Goal: Task Accomplishment & Management: Complete application form

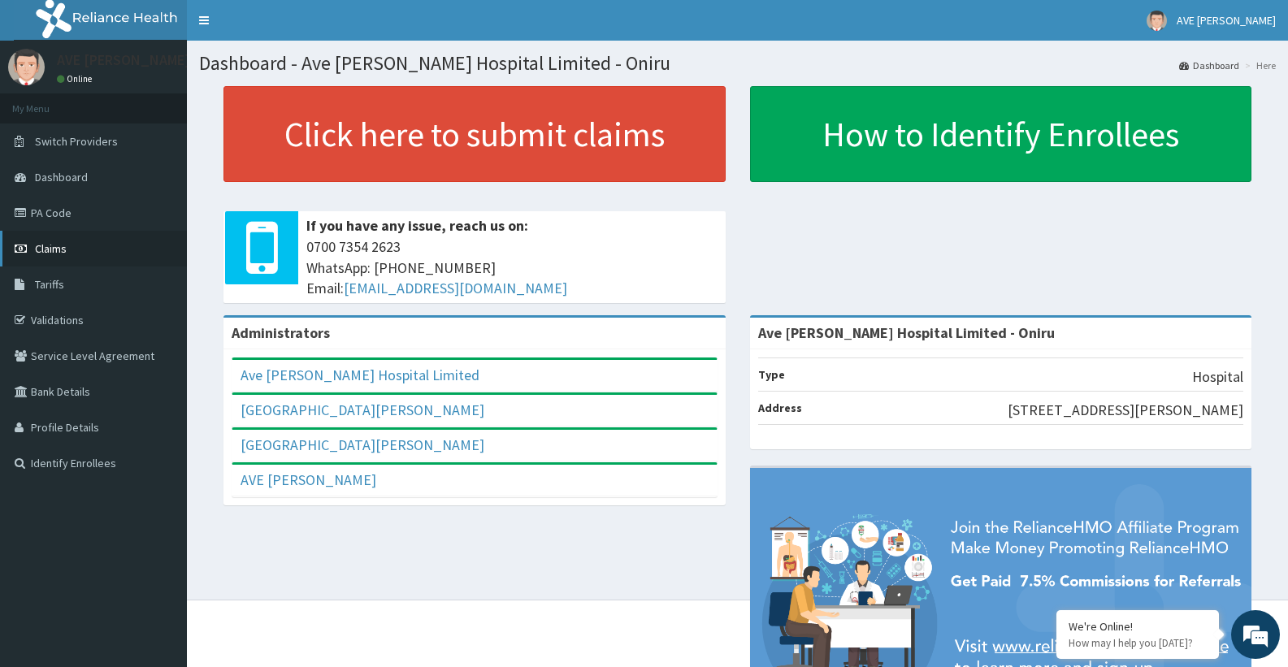
click at [96, 248] on link "Claims" at bounding box center [93, 249] width 187 height 36
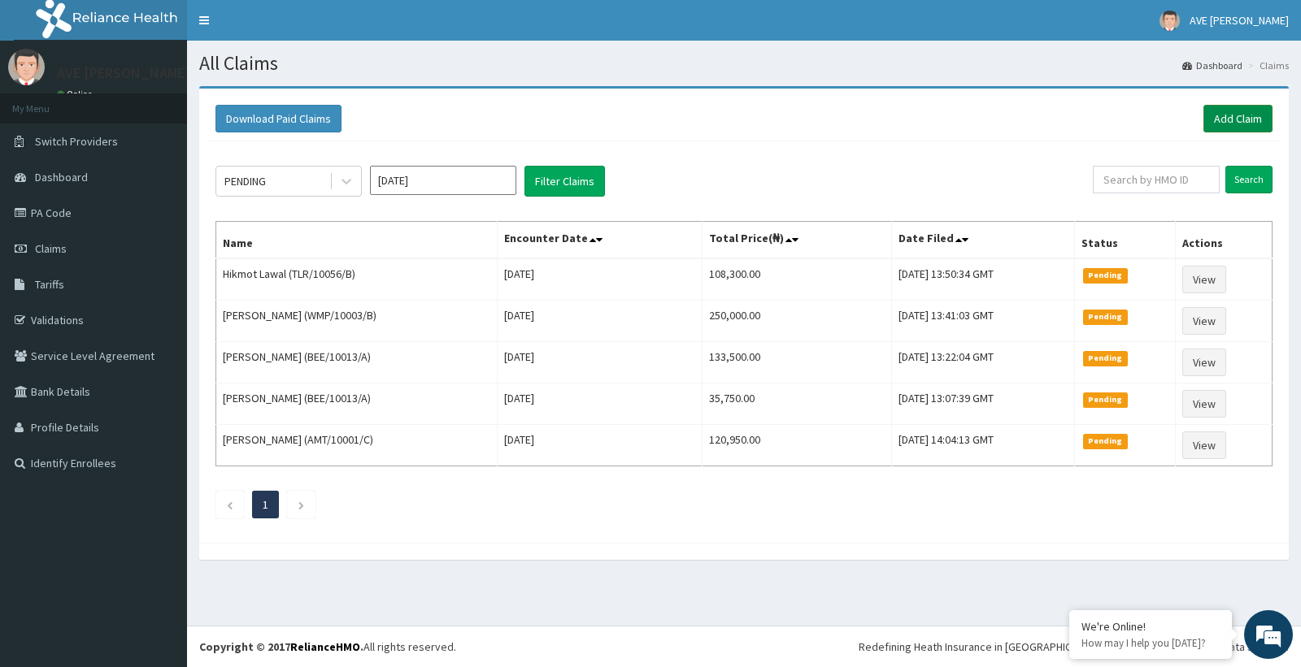
click at [1249, 126] on link "Add Claim" at bounding box center [1237, 119] width 69 height 28
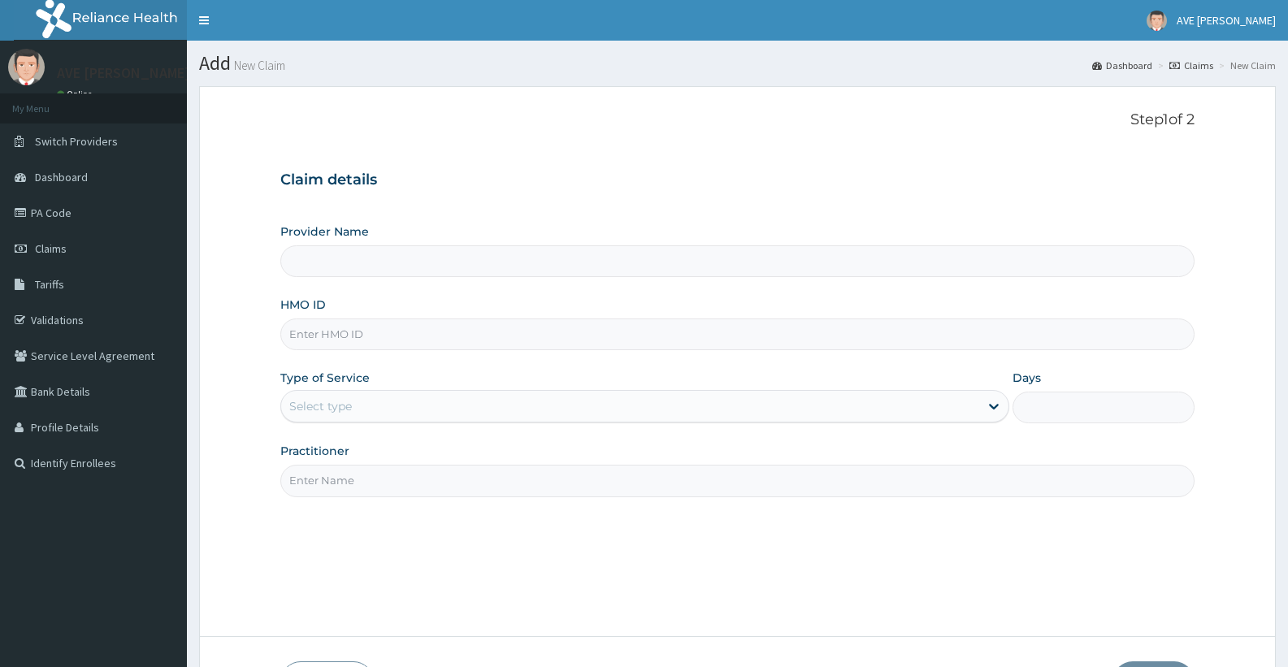
type input "Ave Maria Hospital Limited - Oniru"
click at [398, 341] on input "HMO ID" at bounding box center [737, 335] width 914 height 32
paste input "WOS/10024/E"
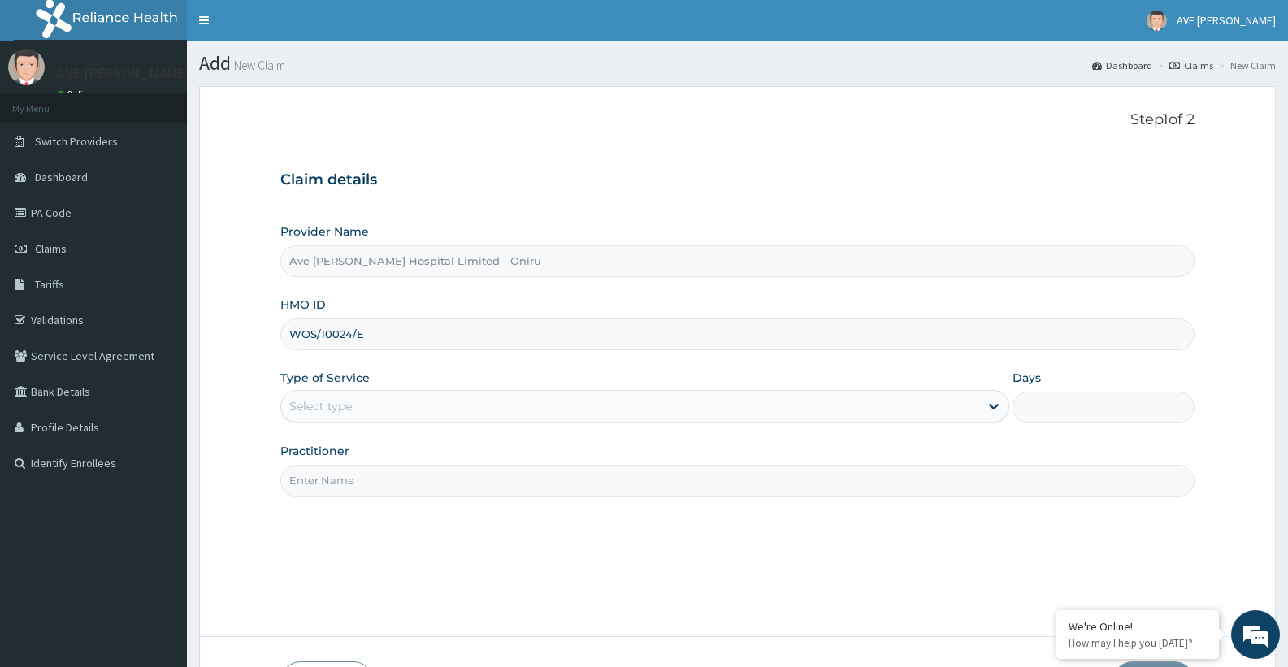
type input "WOS/10024/E"
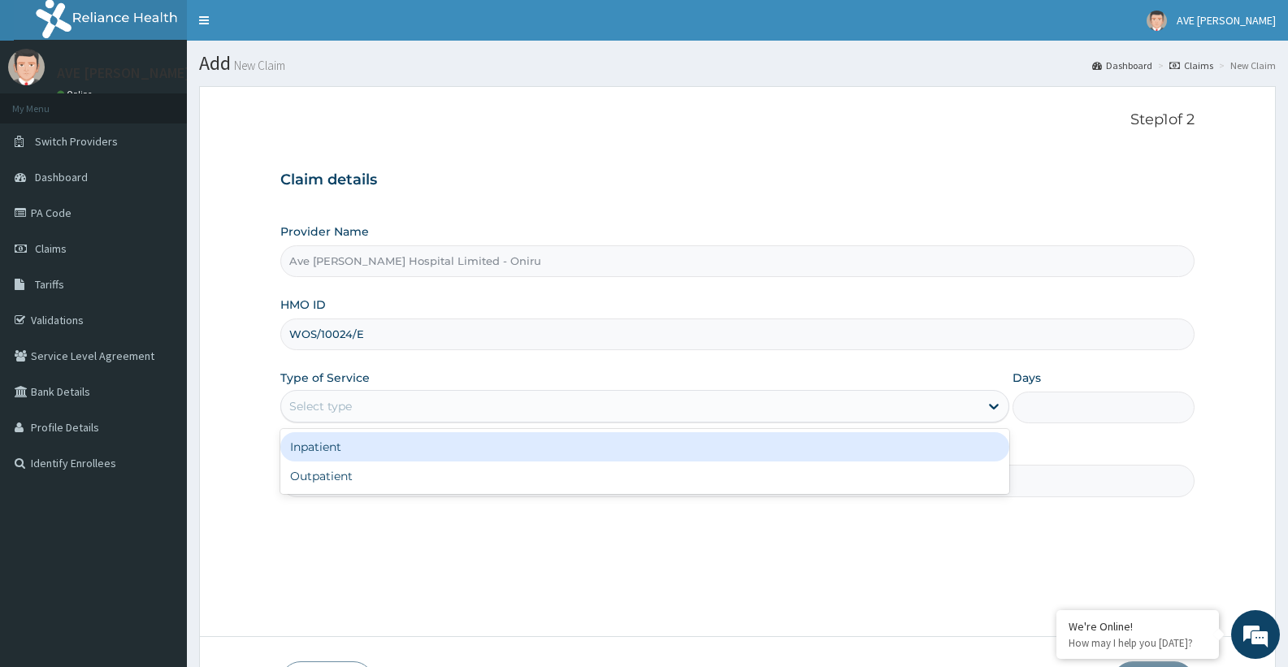
click at [301, 403] on div "Select type" at bounding box center [320, 406] width 63 height 16
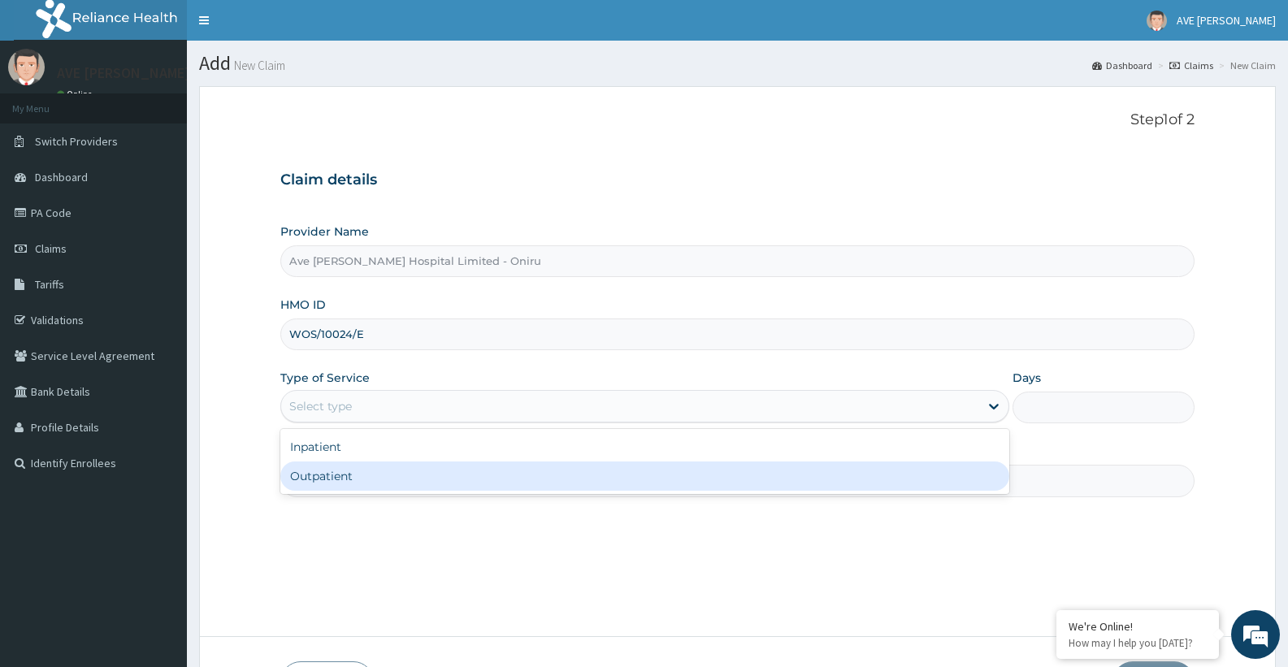
click at [328, 478] on div "Outpatient" at bounding box center [644, 476] width 728 height 29
type input "1"
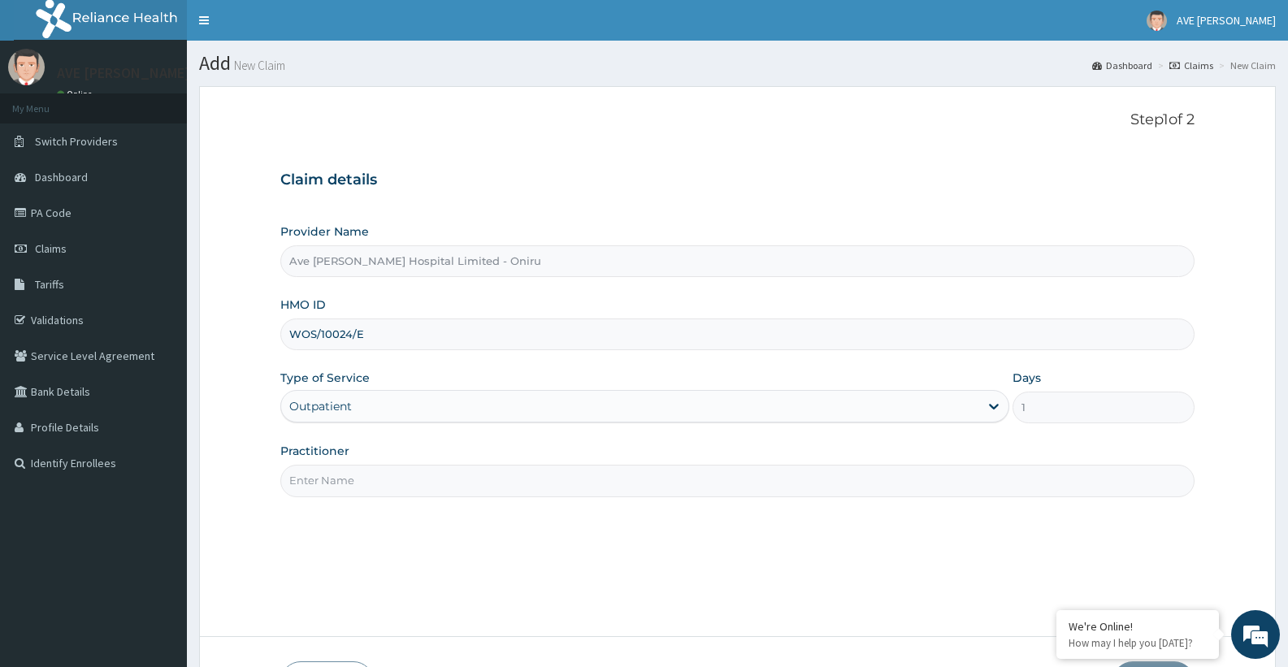
click at [429, 492] on input "Practitioner" at bounding box center [737, 481] width 914 height 32
type input "AGBOOLA"
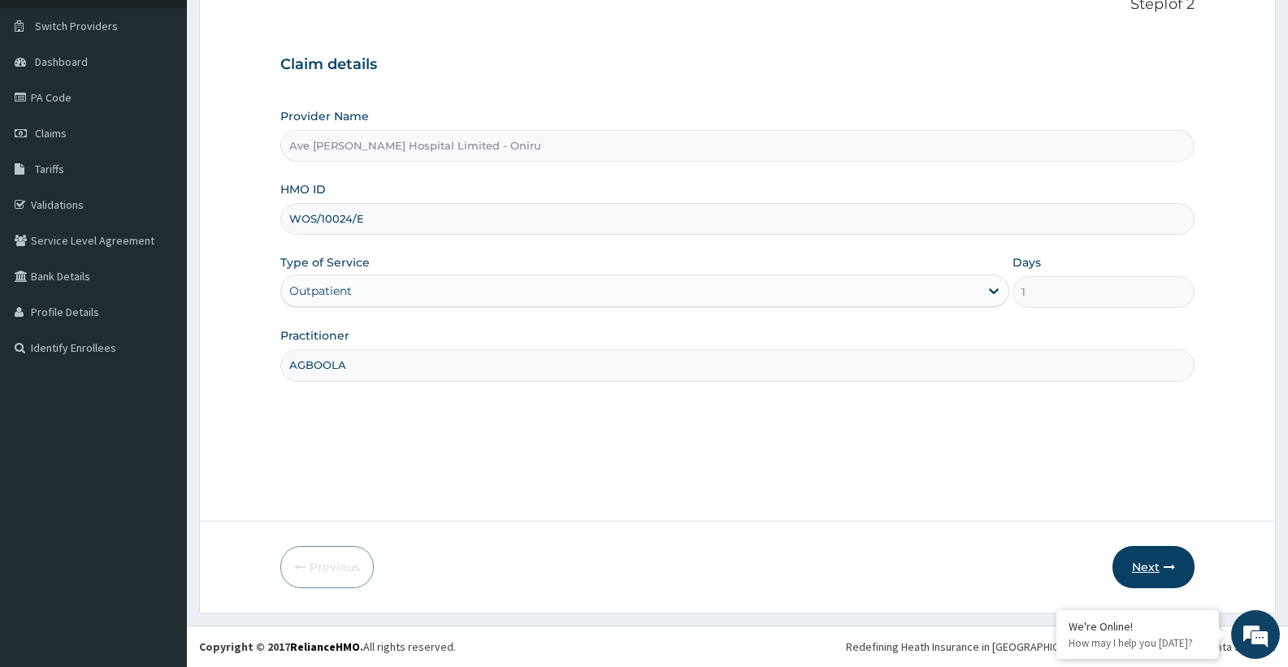
click at [1157, 562] on button "Next" at bounding box center [1154, 567] width 82 height 42
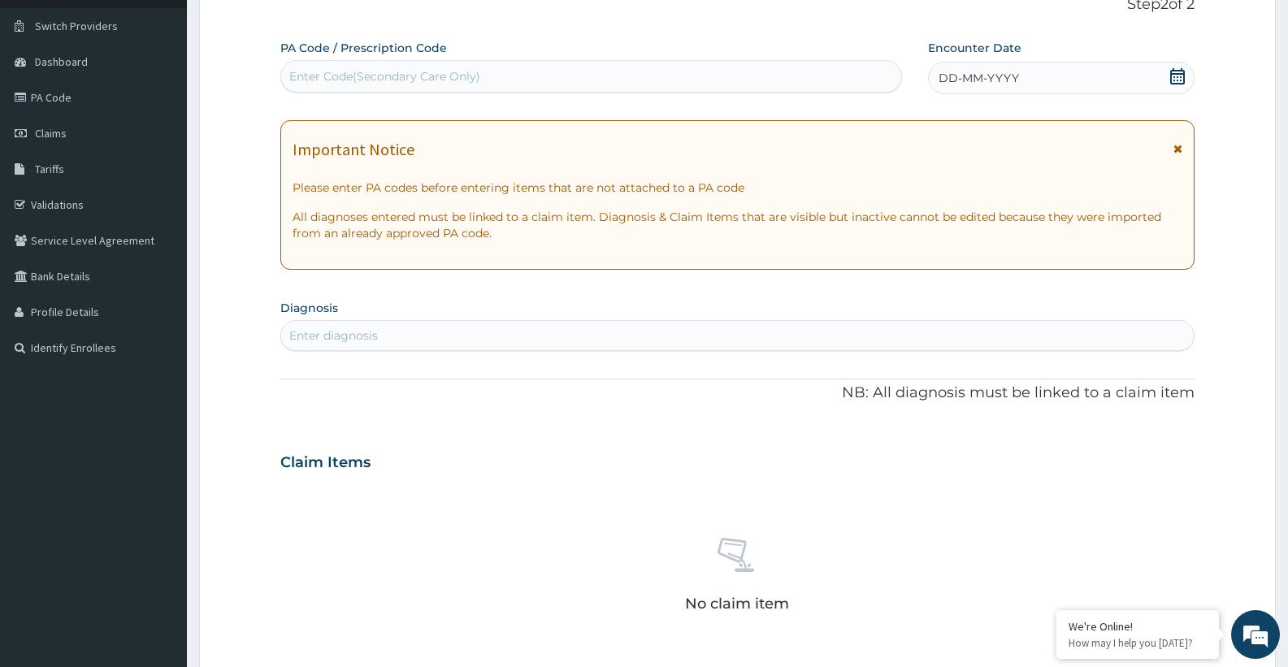
click at [424, 78] on div "Enter Code(Secondary Care Only)" at bounding box center [384, 76] width 191 height 16
paste input "PA/C8EF01"
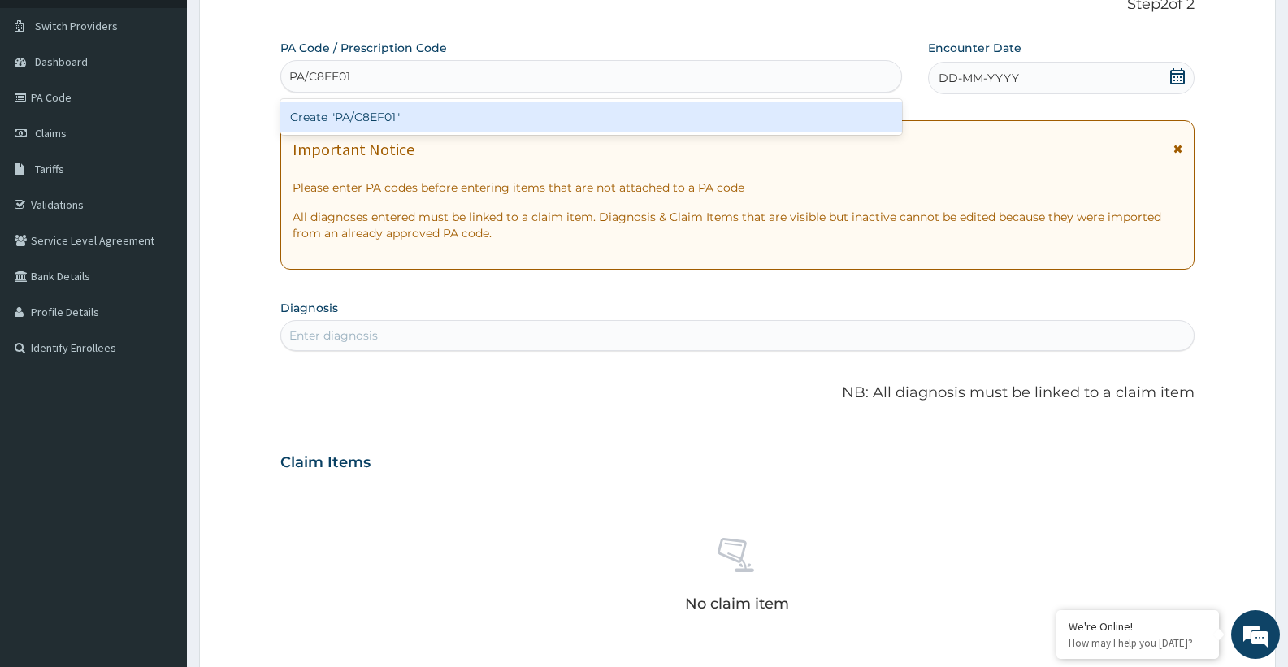
type input "PA/C8EF01"
click at [424, 116] on div "Create "PA/C8EF01"" at bounding box center [591, 116] width 622 height 29
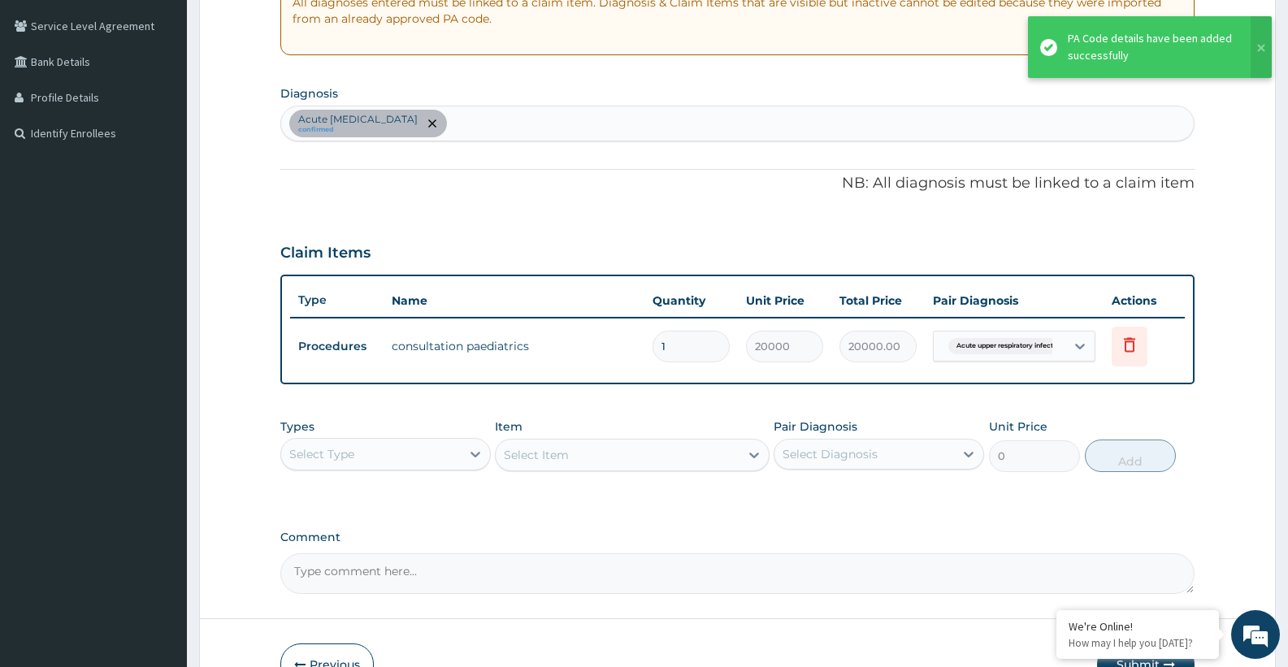
scroll to position [428, 0]
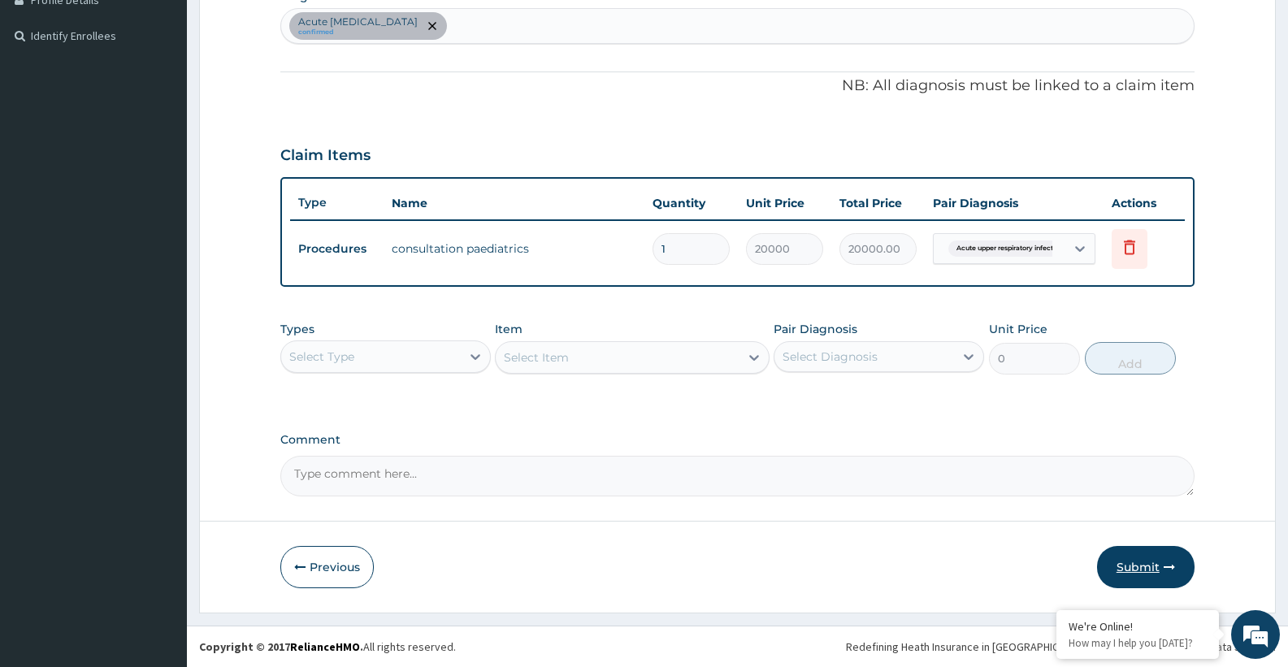
click at [1123, 560] on button "Submit" at bounding box center [1146, 567] width 98 height 42
